Goal: Task Accomplishment & Management: Complete application form

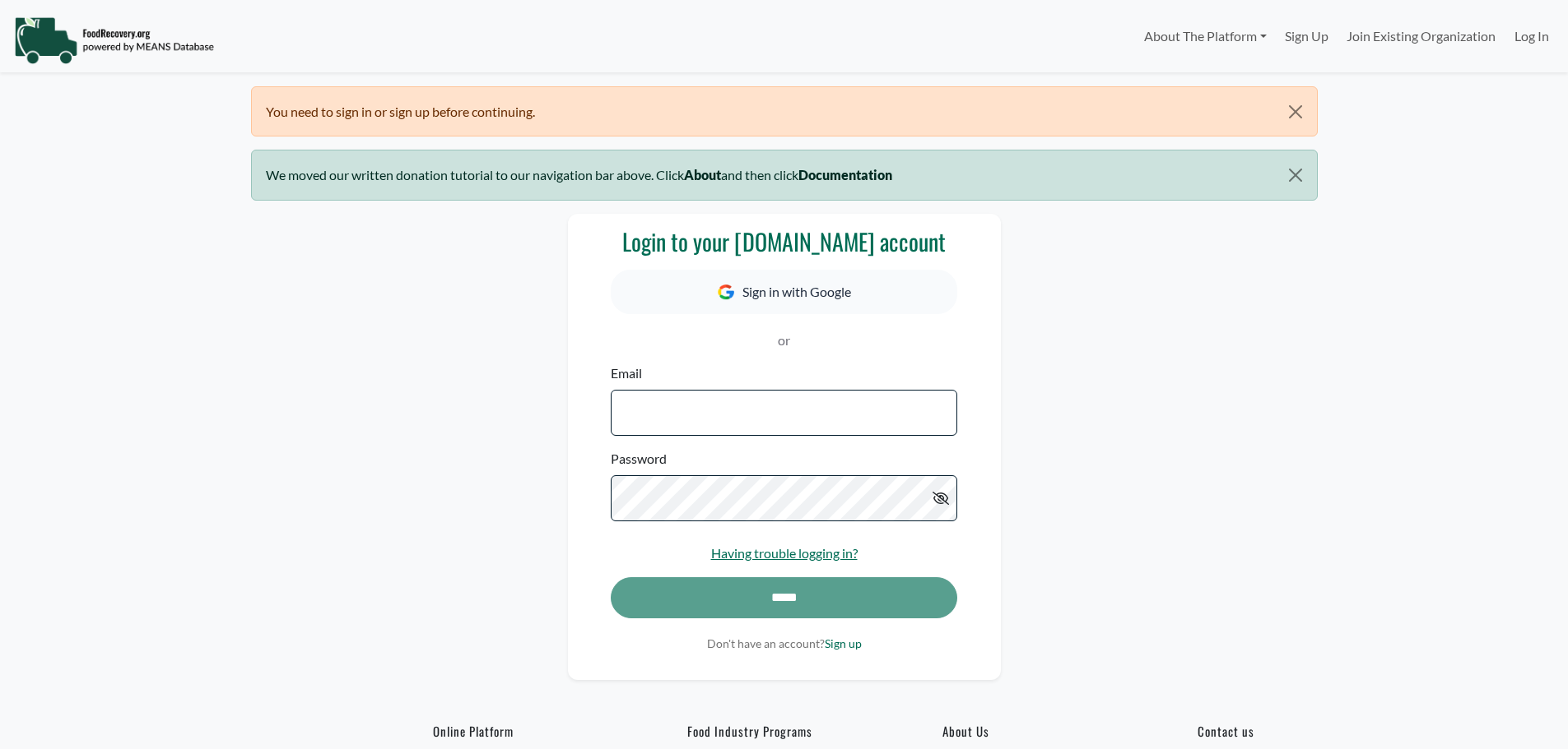
select select "Language Translate Widget"
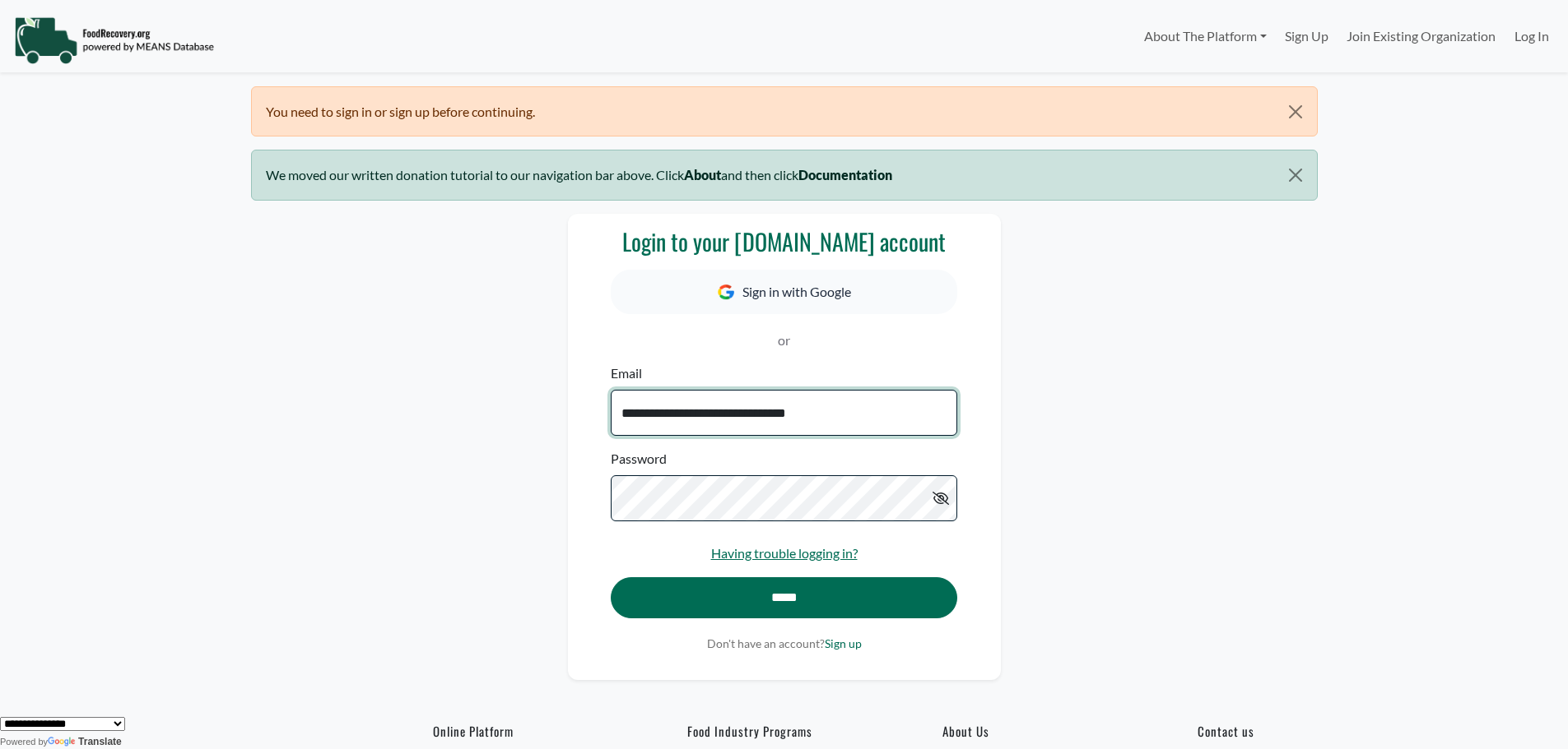
type input "**********"
click at [611, 577] on input "*****" at bounding box center [784, 598] width 346 height 41
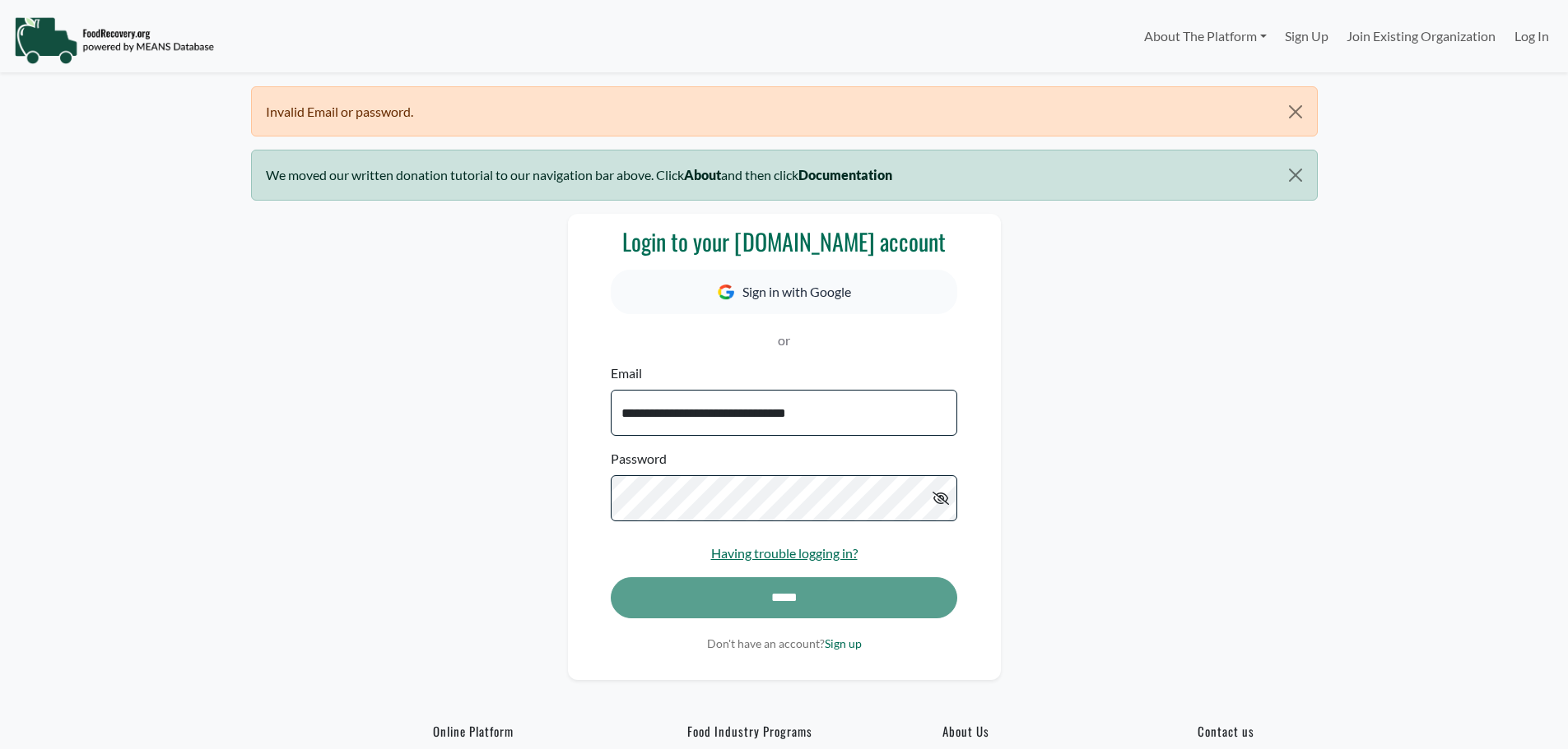
select select "Language Translate Widget"
